Goal: Transaction & Acquisition: Purchase product/service

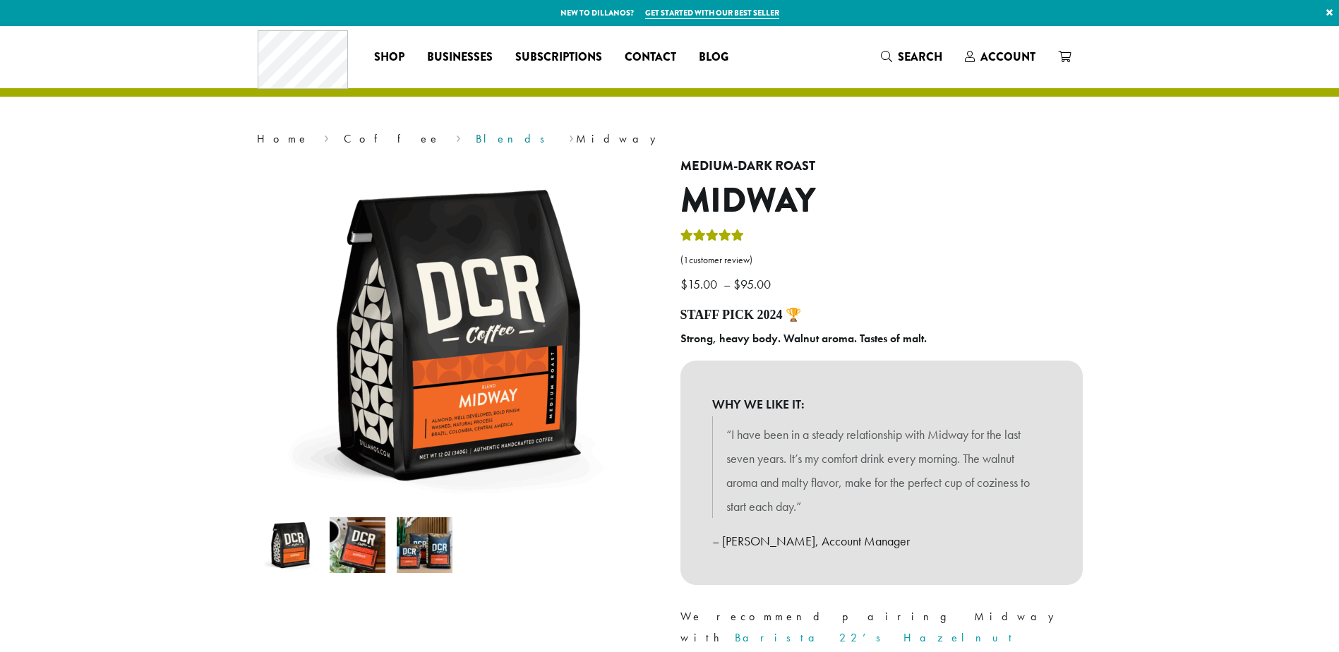
click at [476, 136] on link "Blends" at bounding box center [515, 138] width 78 height 15
click at [999, 46] on link "Account" at bounding box center [999, 56] width 93 height 23
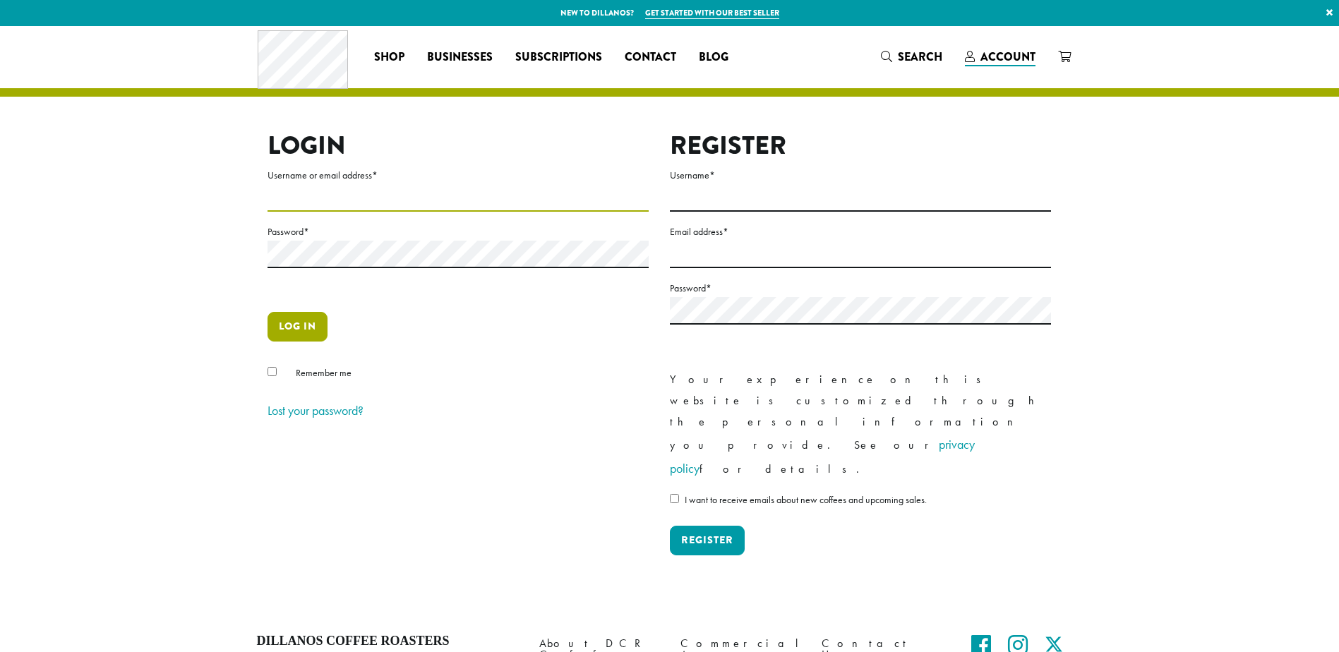
type input "**********"
click at [287, 320] on button "Log in" at bounding box center [297, 327] width 60 height 30
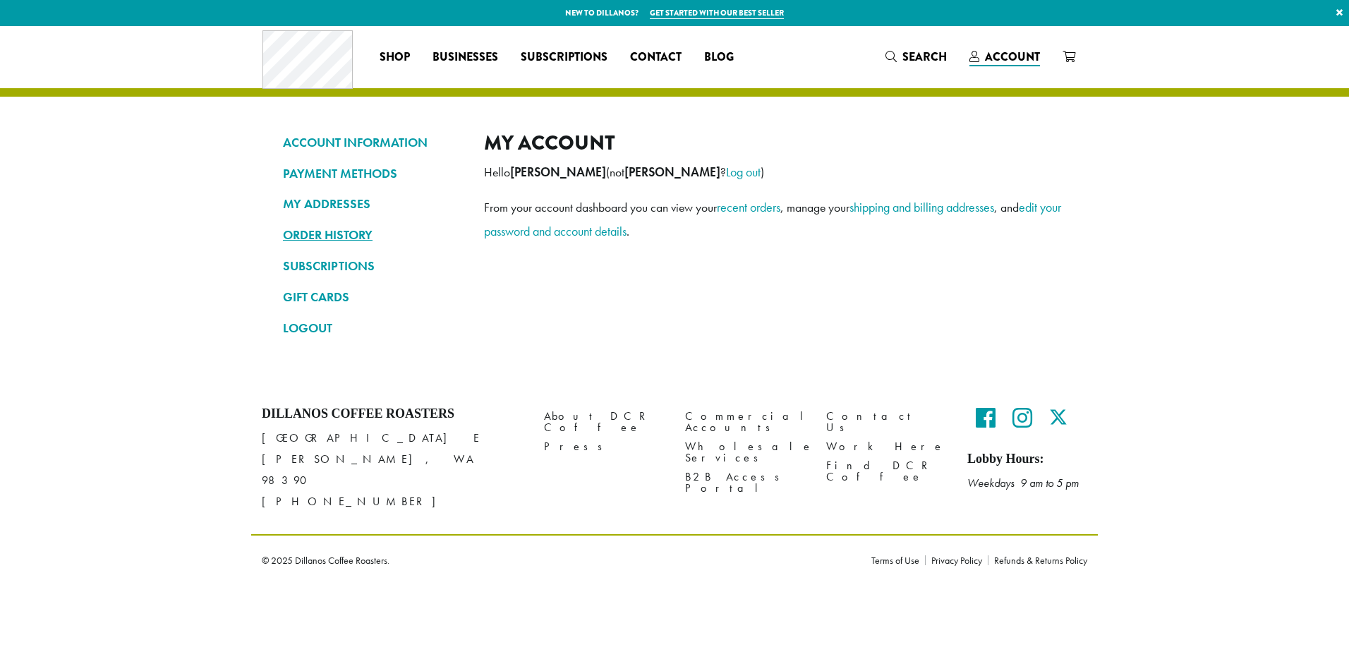
click at [317, 234] on link "ORDER HISTORY" at bounding box center [373, 235] width 180 height 24
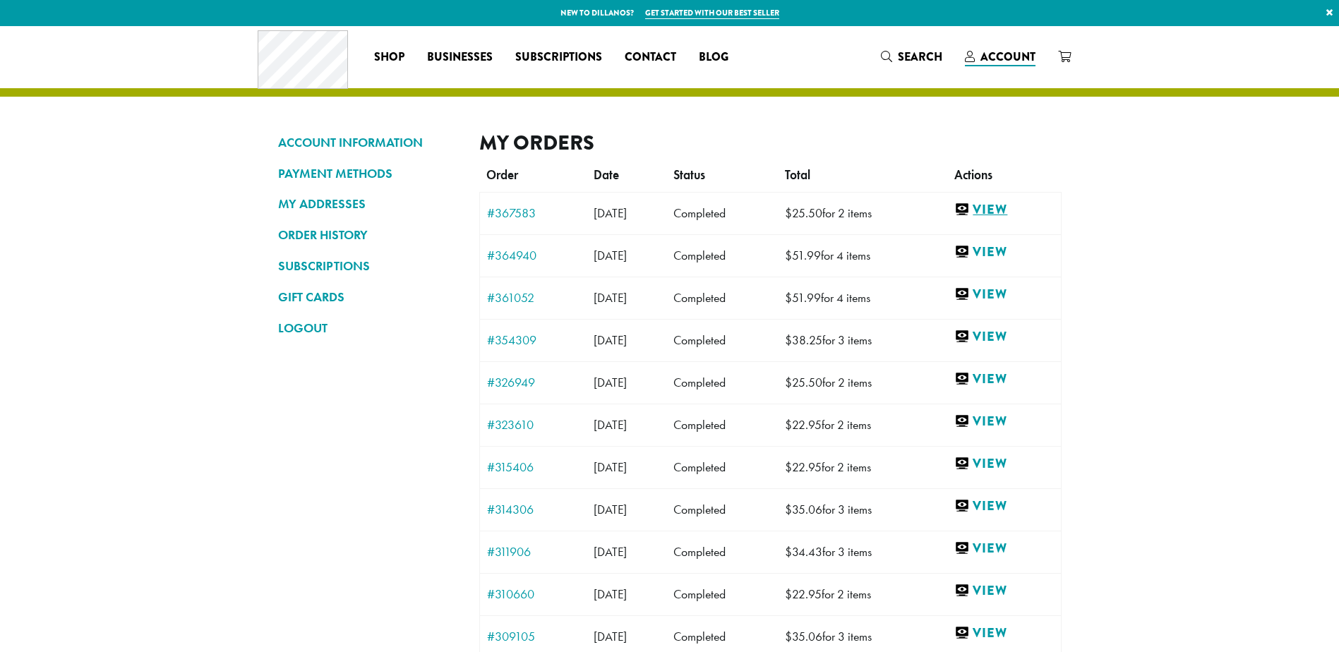
click at [1007, 210] on link "View" at bounding box center [1003, 210] width 99 height 18
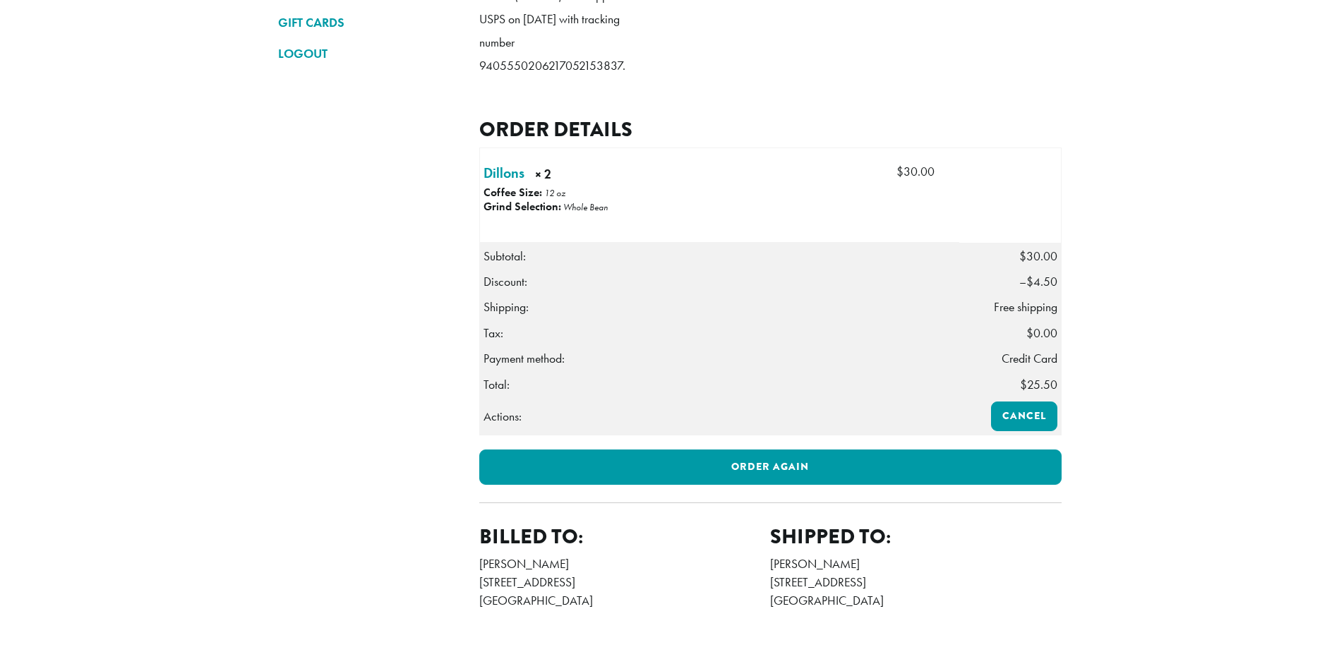
scroll to position [282, 0]
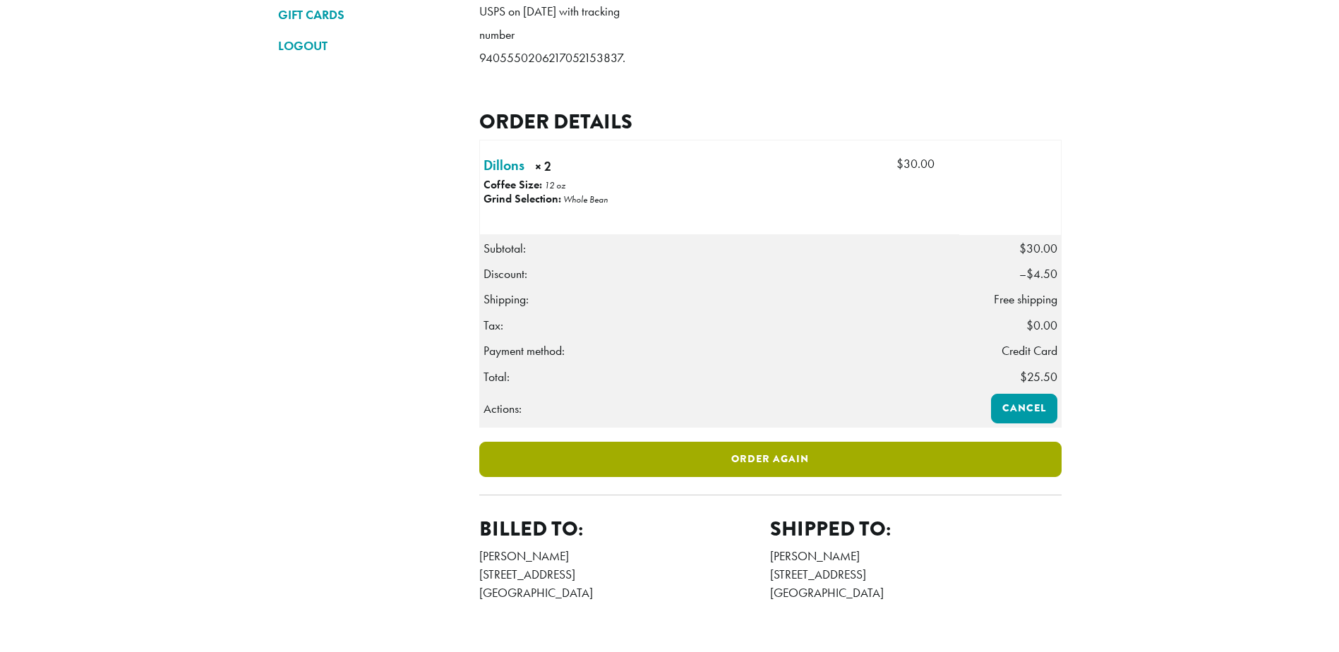
click at [764, 476] on link "Order again" at bounding box center [770, 459] width 582 height 35
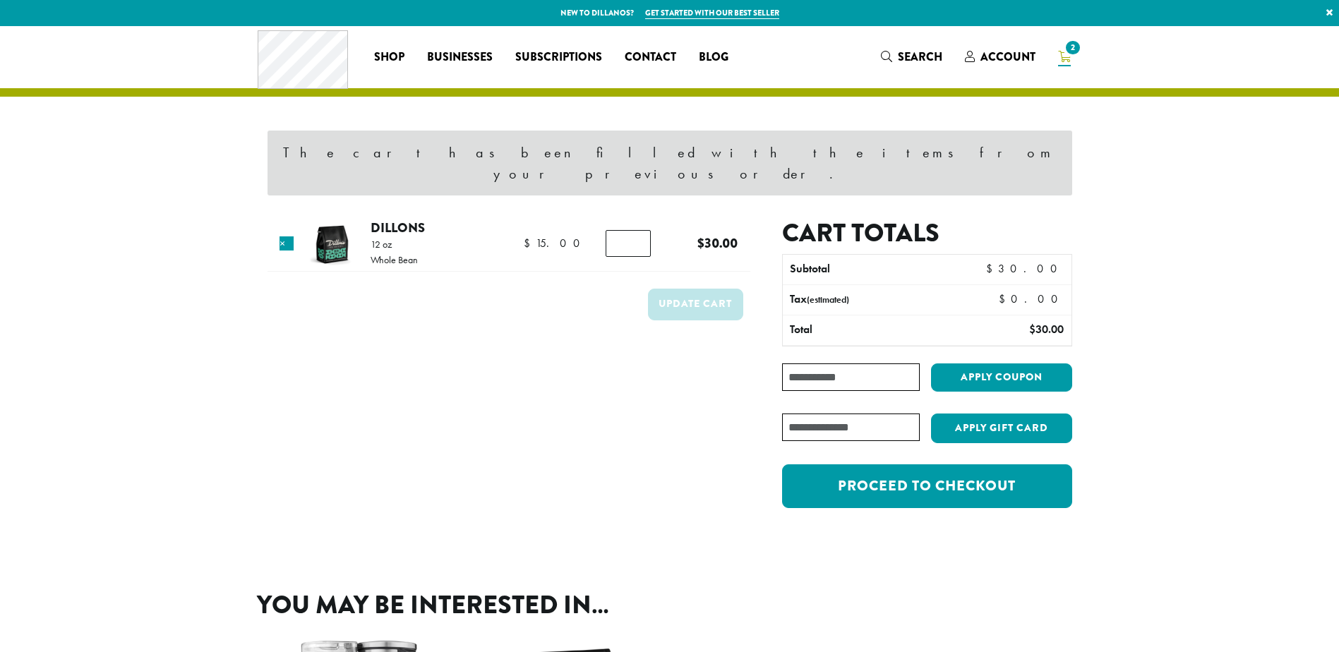
click at [833, 363] on input "Coupon:" at bounding box center [850, 377] width 137 height 28
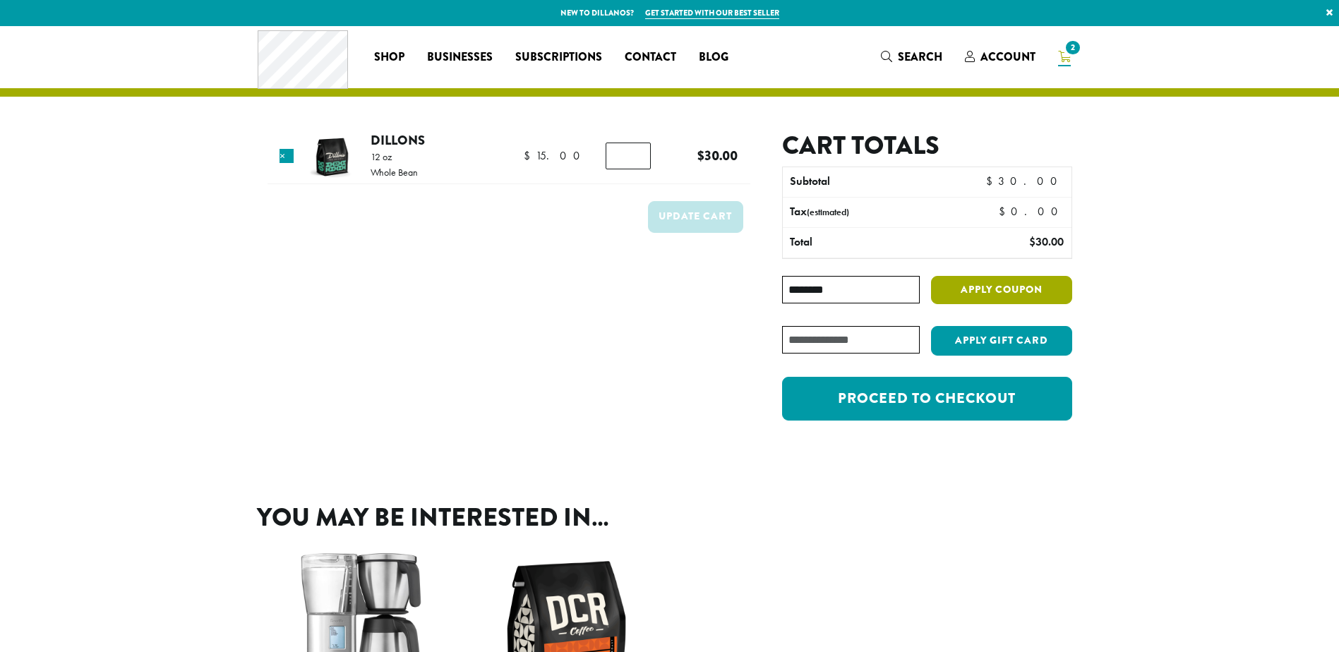
type input "********"
click at [987, 284] on button "Apply coupon" at bounding box center [1001, 290] width 141 height 29
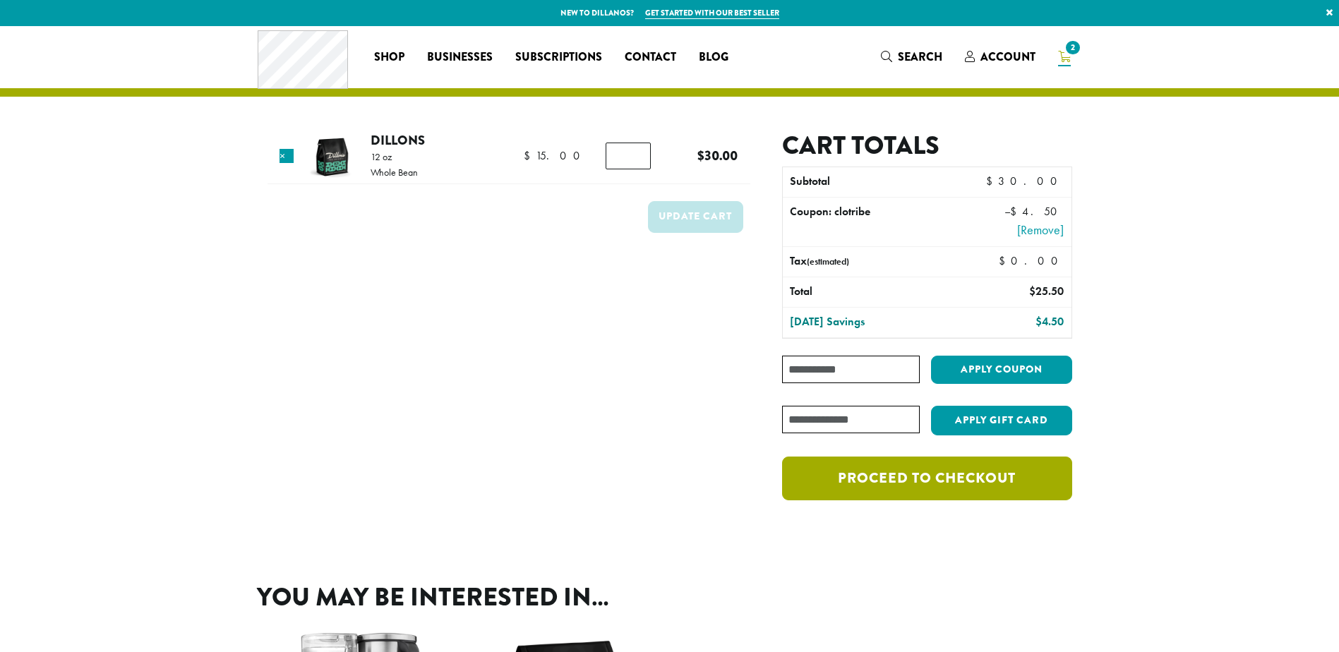
click at [917, 482] on link "Proceed to checkout" at bounding box center [926, 479] width 289 height 44
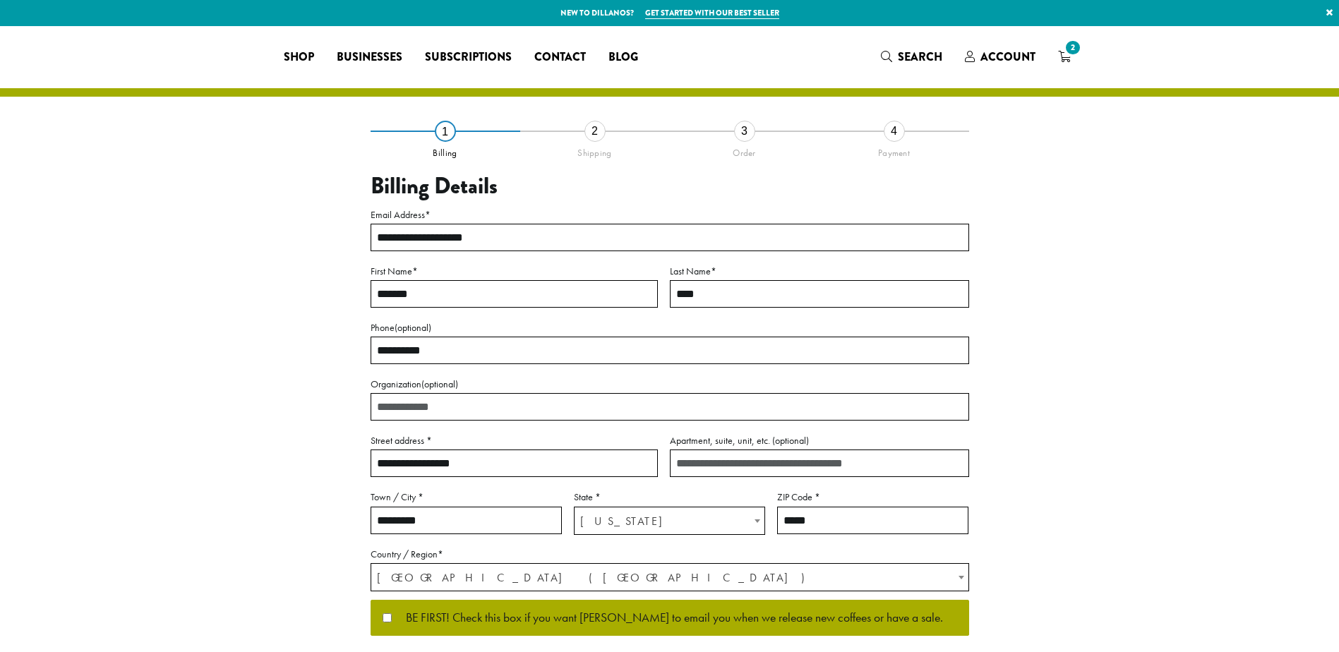
select select "**"
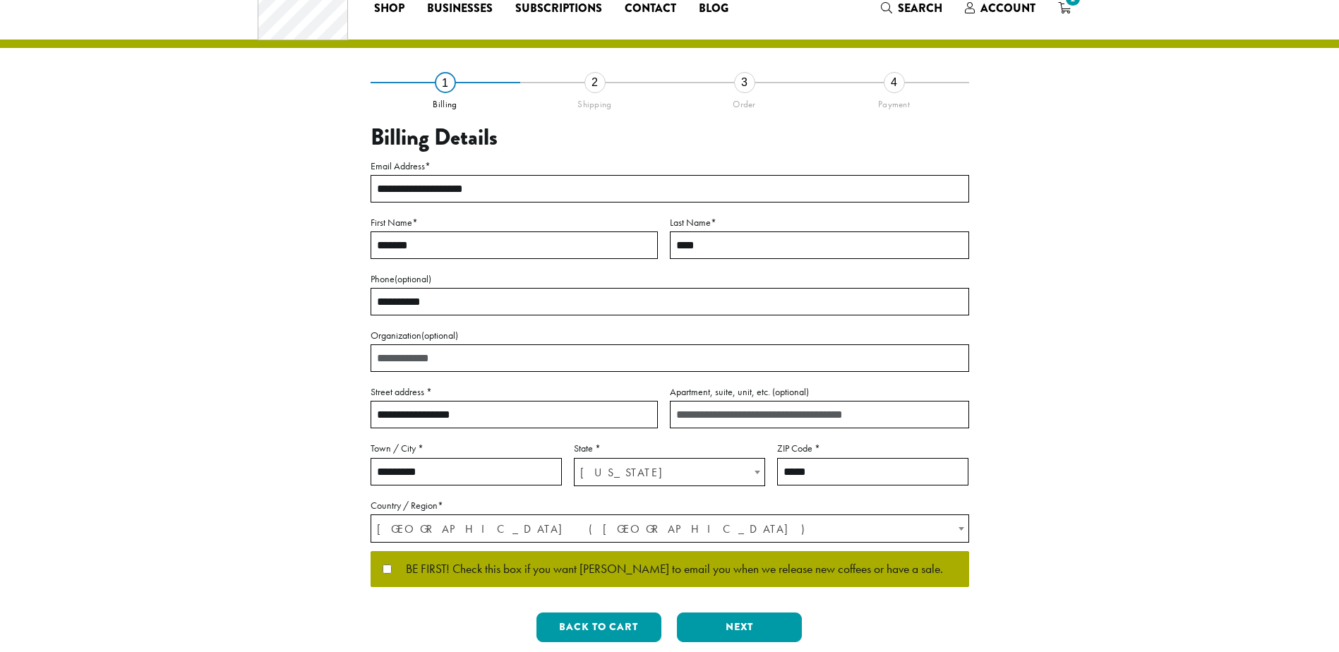
scroll to position [212, 0]
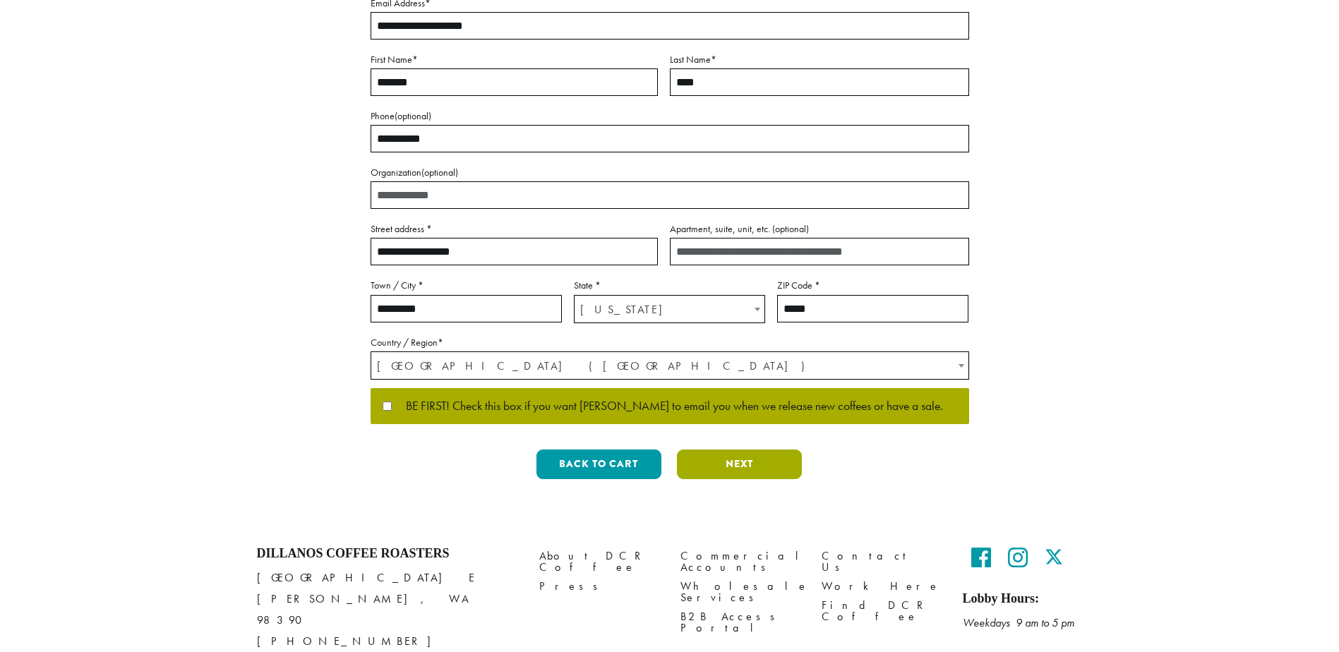
click at [747, 462] on button "Next" at bounding box center [739, 465] width 125 height 30
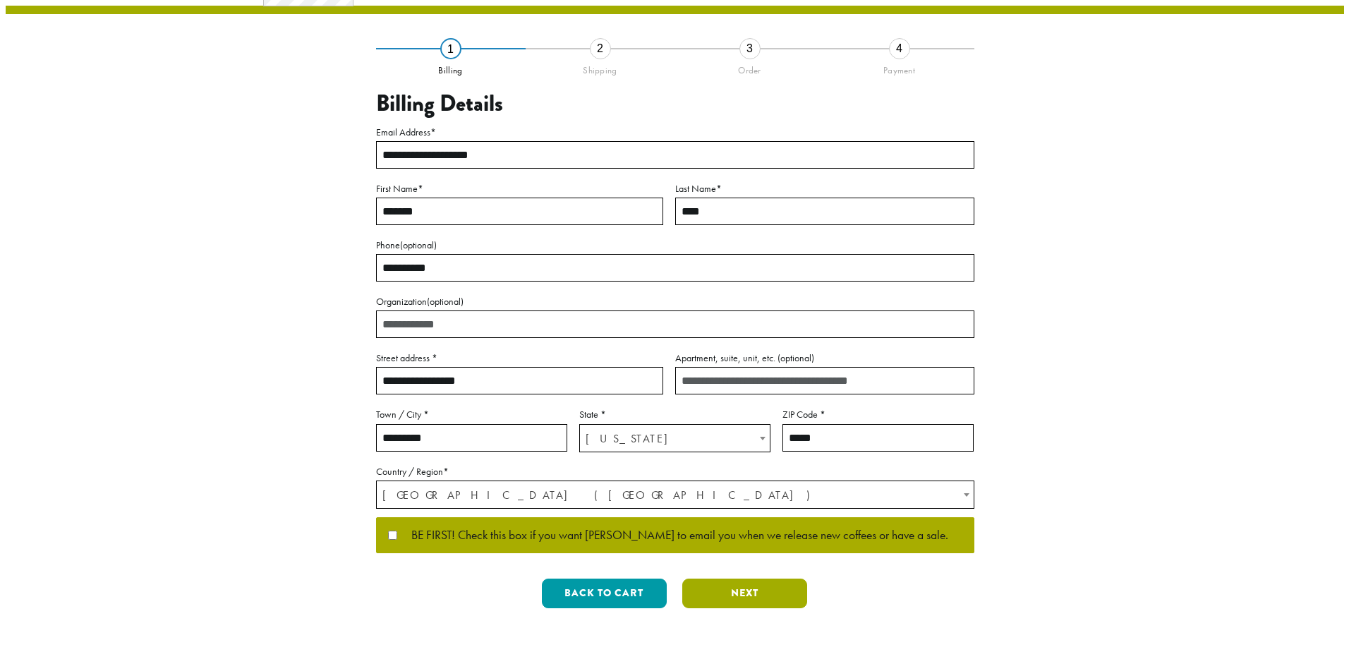
scroll to position [0, 0]
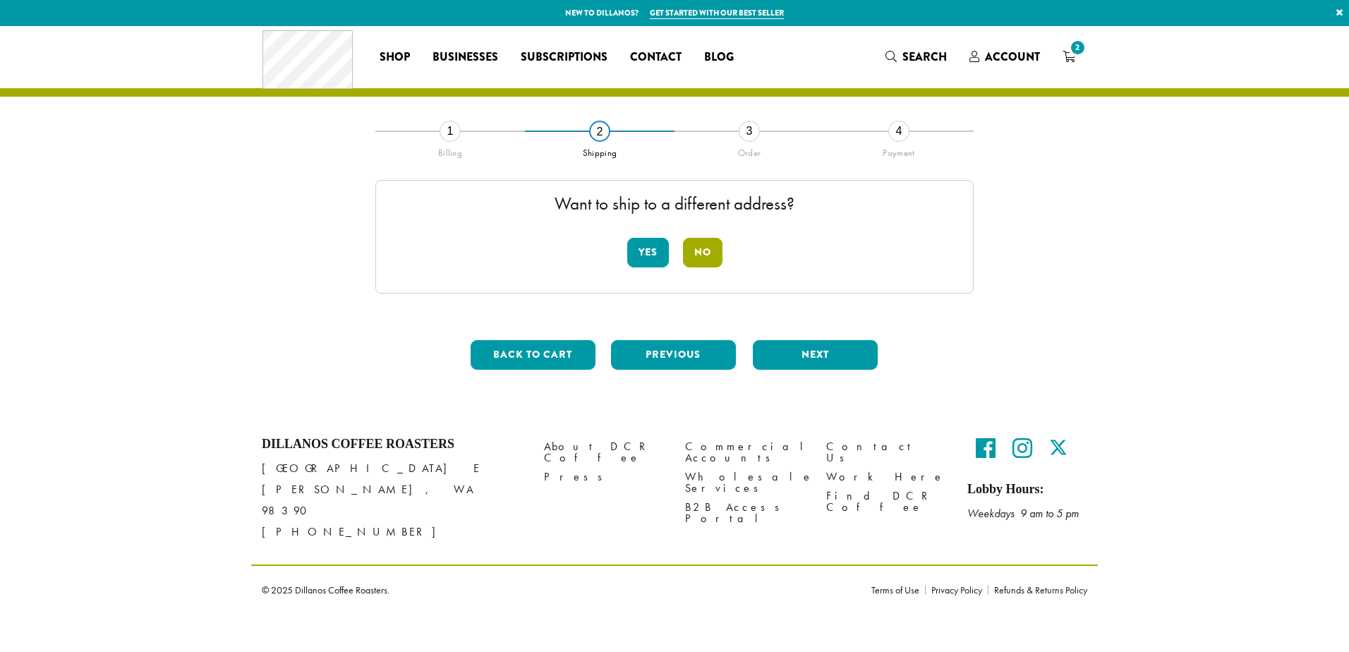
click at [701, 251] on button "No" at bounding box center [703, 253] width 40 height 30
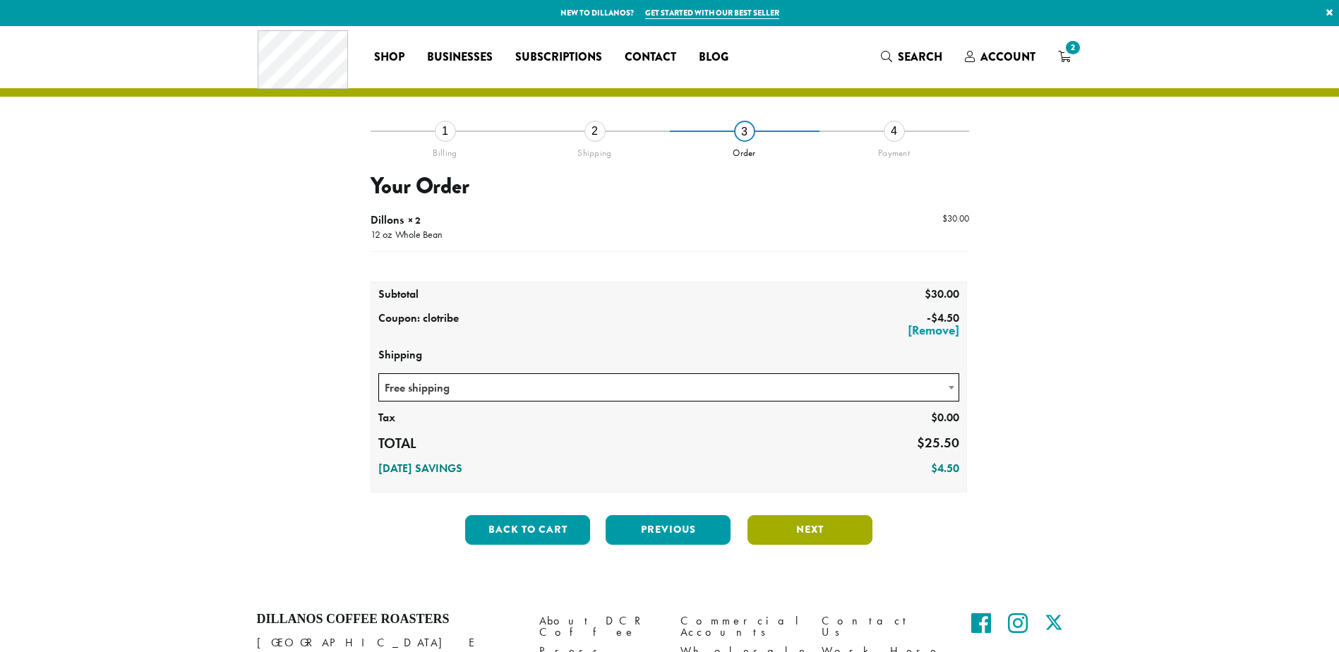
click at [812, 533] on button "Next" at bounding box center [809, 530] width 125 height 30
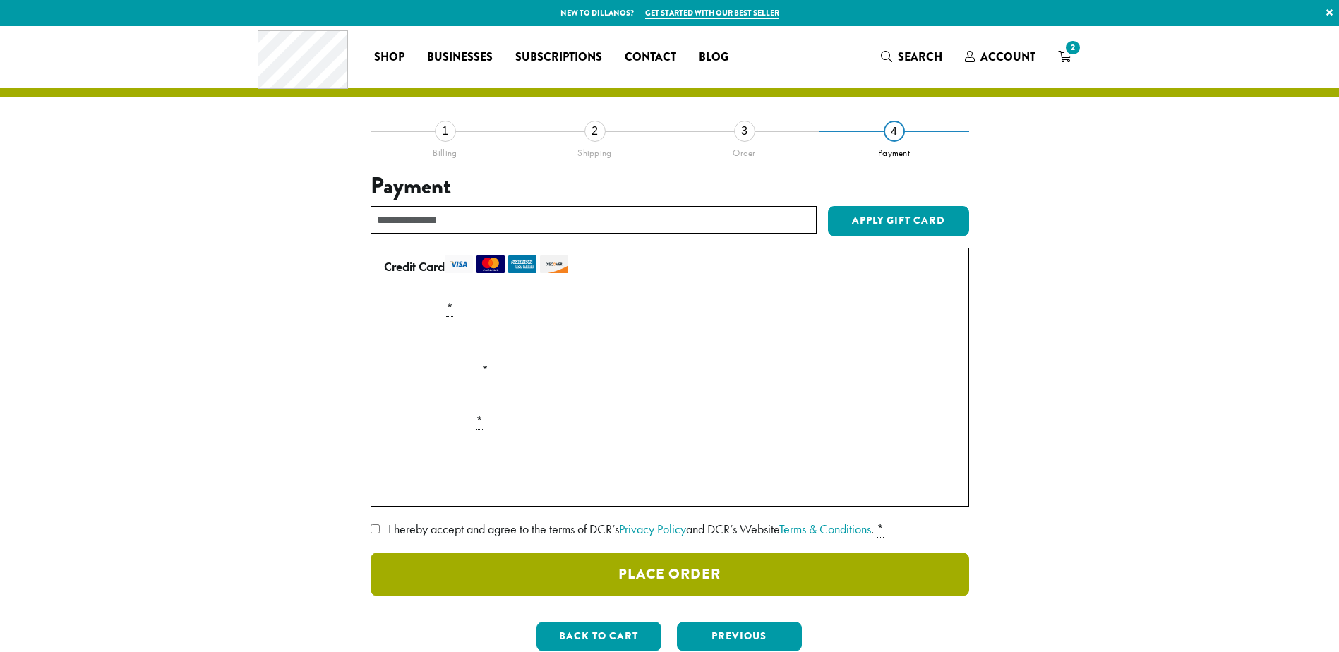
click at [656, 572] on button "Place Order" at bounding box center [669, 575] width 598 height 44
